Goal: Navigation & Orientation: Find specific page/section

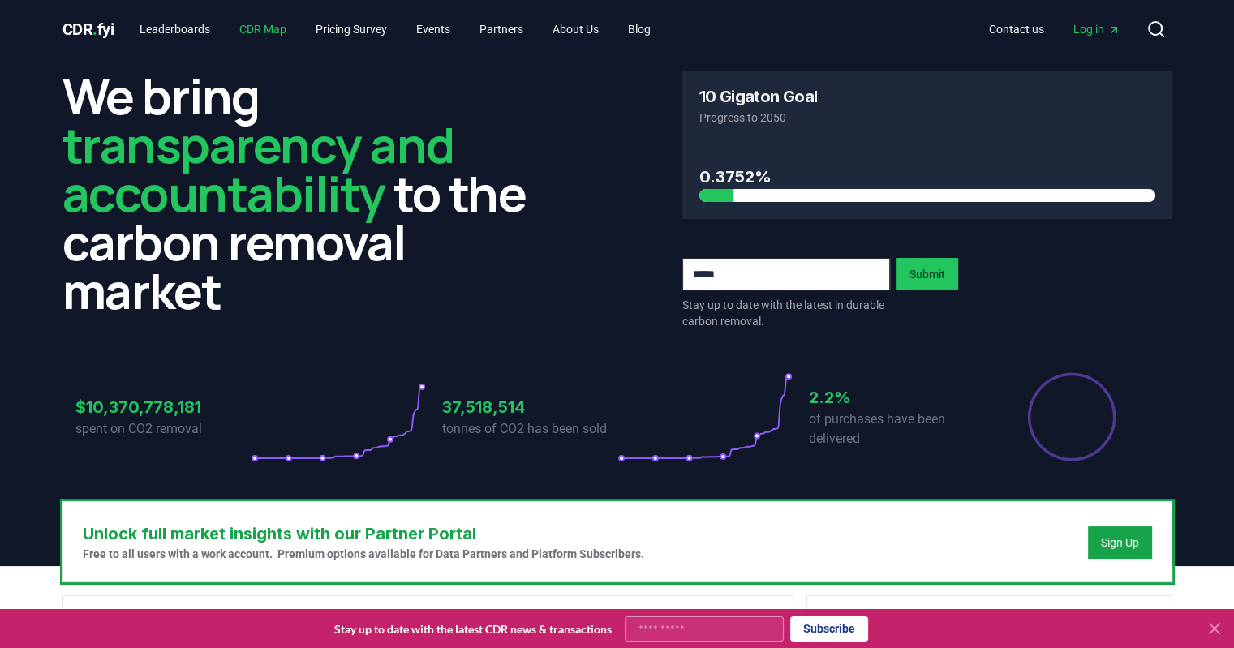
click at [264, 27] on link "CDR Map" at bounding box center [262, 29] width 73 height 29
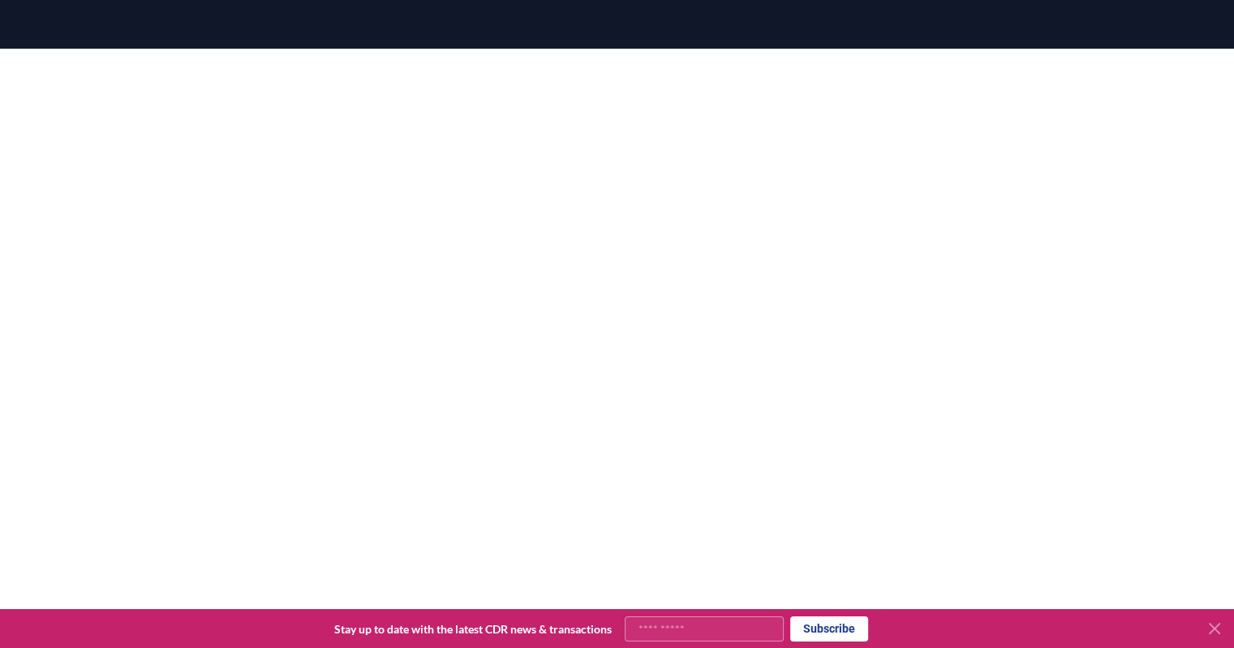
scroll to position [188, 0]
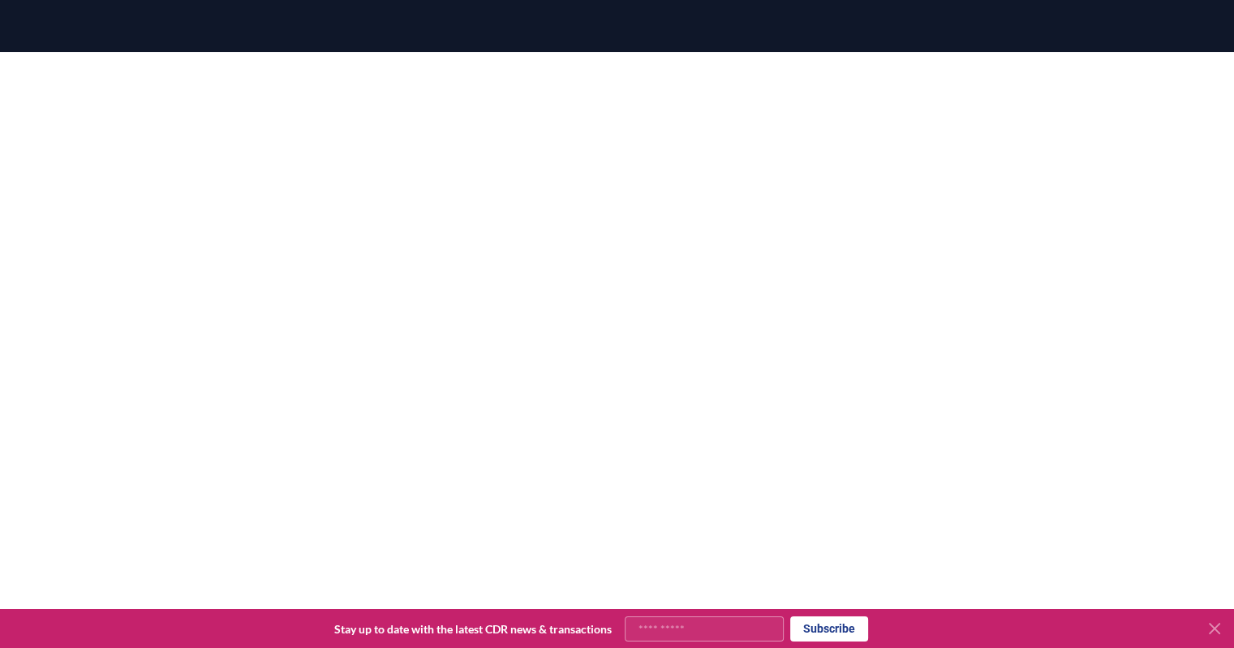
click at [1215, 627] on icon at bounding box center [1214, 629] width 10 height 10
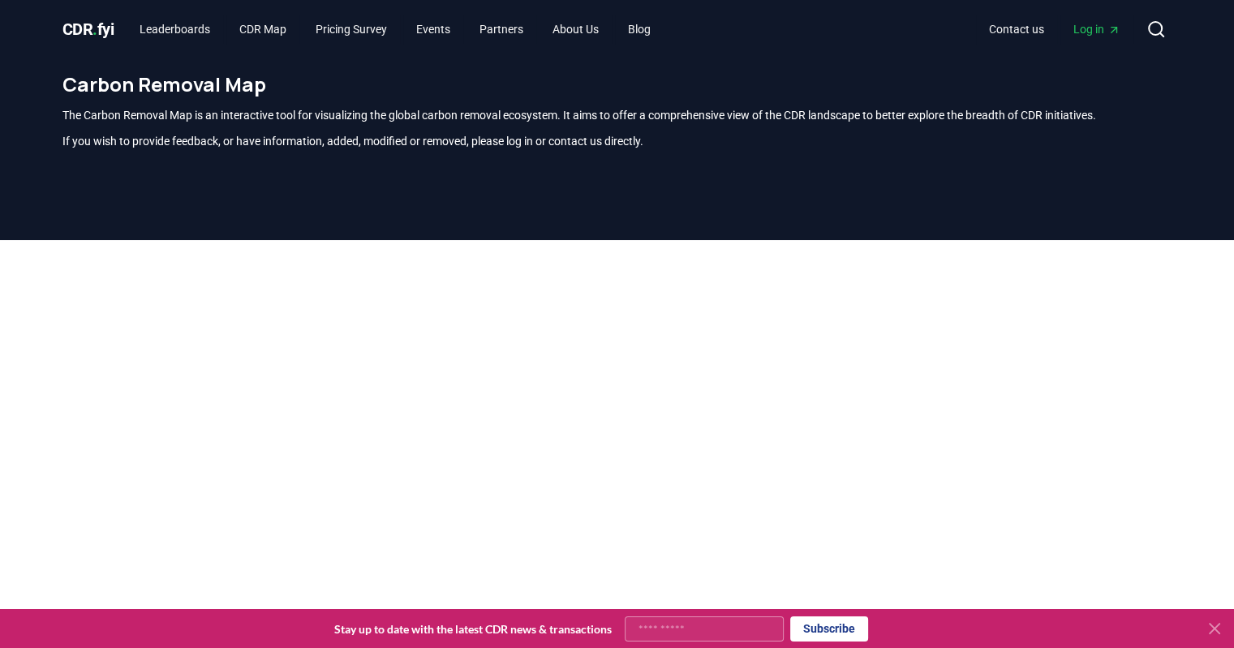
click at [75, 38] on span "CDR . fyi" at bounding box center [88, 28] width 52 height 19
